Goal: Check status: Check status

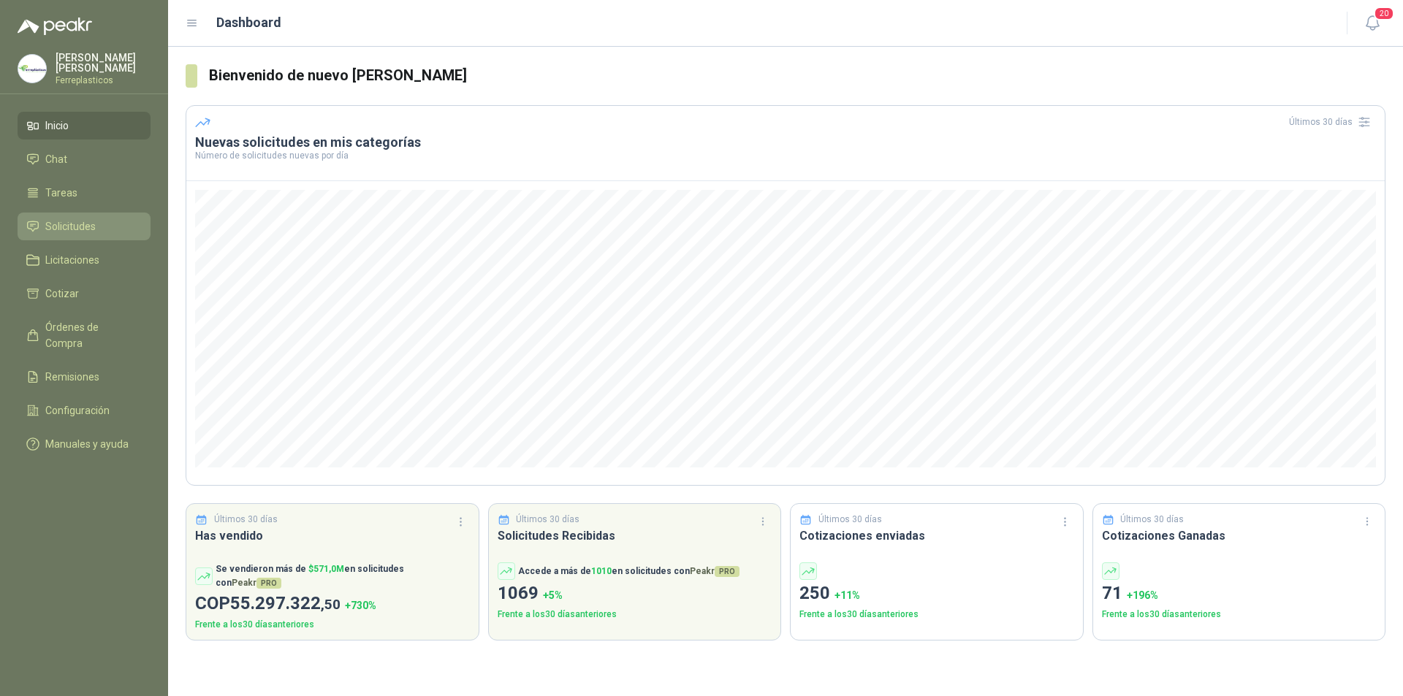
click at [64, 233] on link "Solicitudes" at bounding box center [84, 227] width 133 height 28
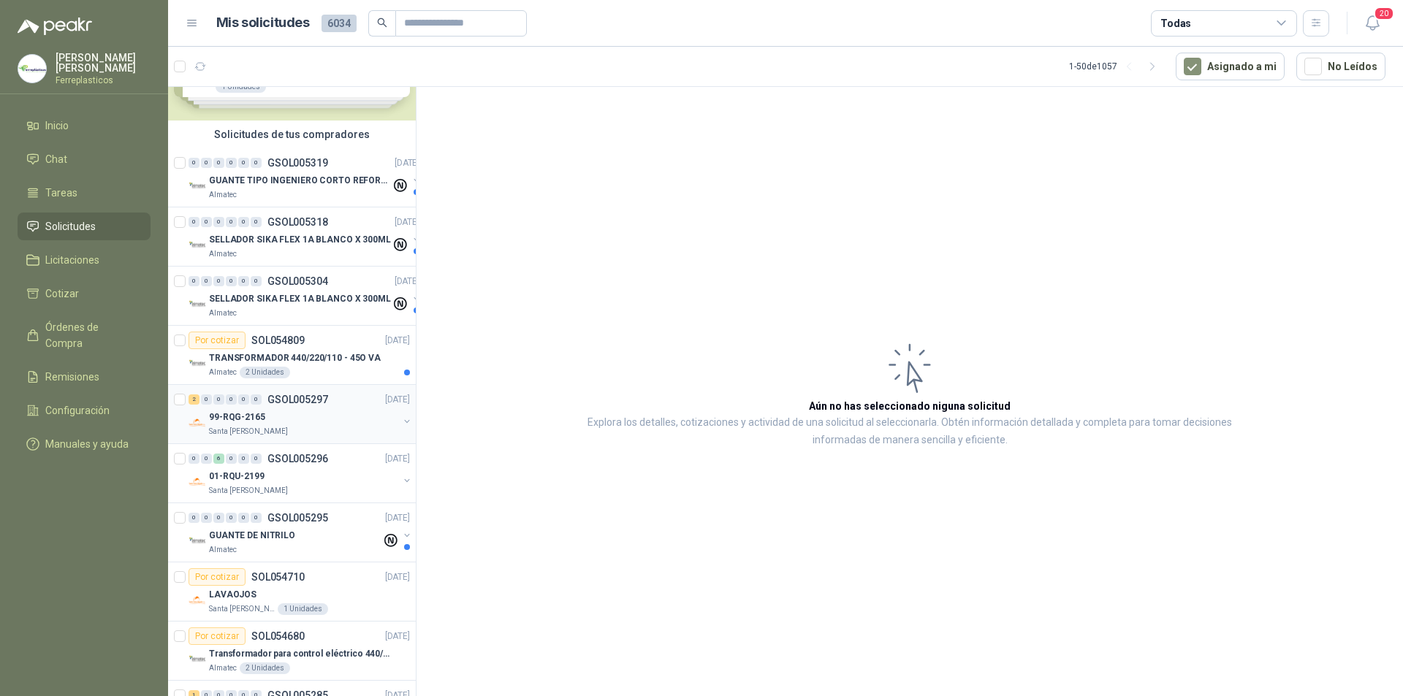
scroll to position [73, 0]
click at [319, 419] on div "99-RQG-2165" at bounding box center [303, 417] width 189 height 18
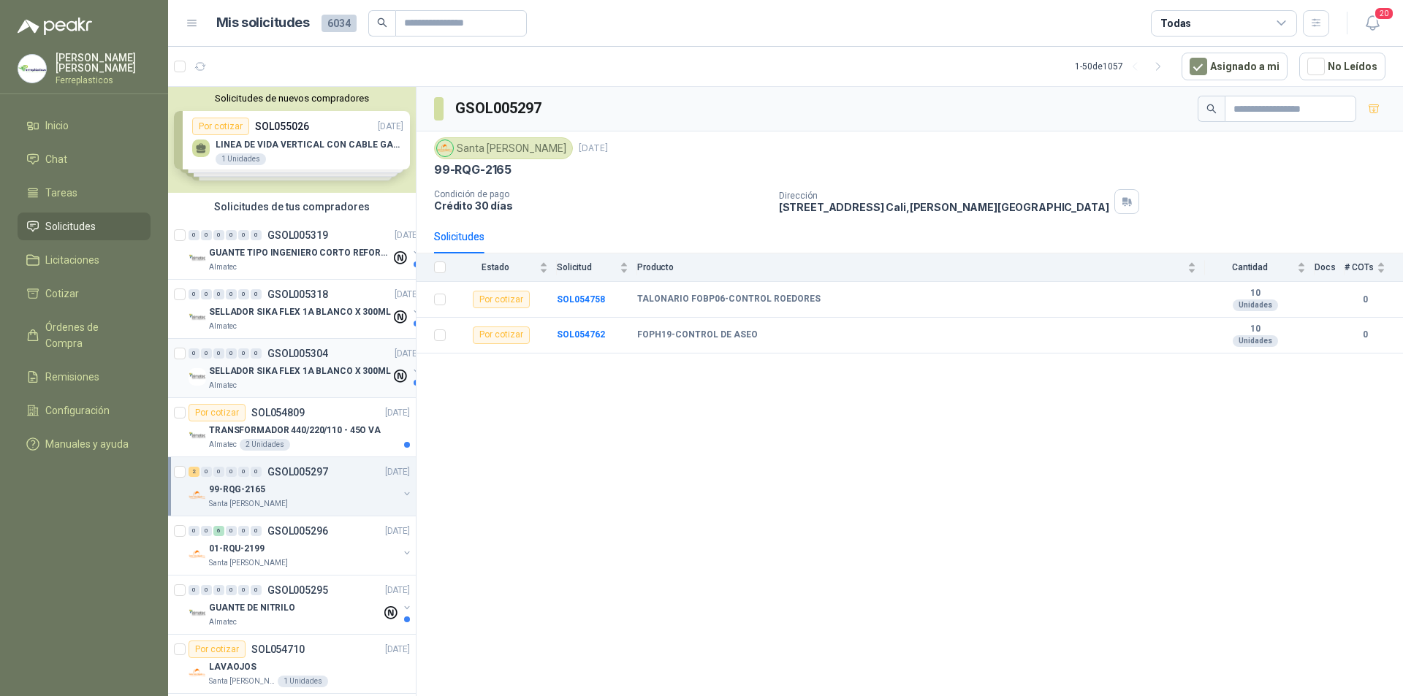
click at [270, 387] on div "Almatec" at bounding box center [300, 386] width 182 height 12
